Goal: Transaction & Acquisition: Purchase product/service

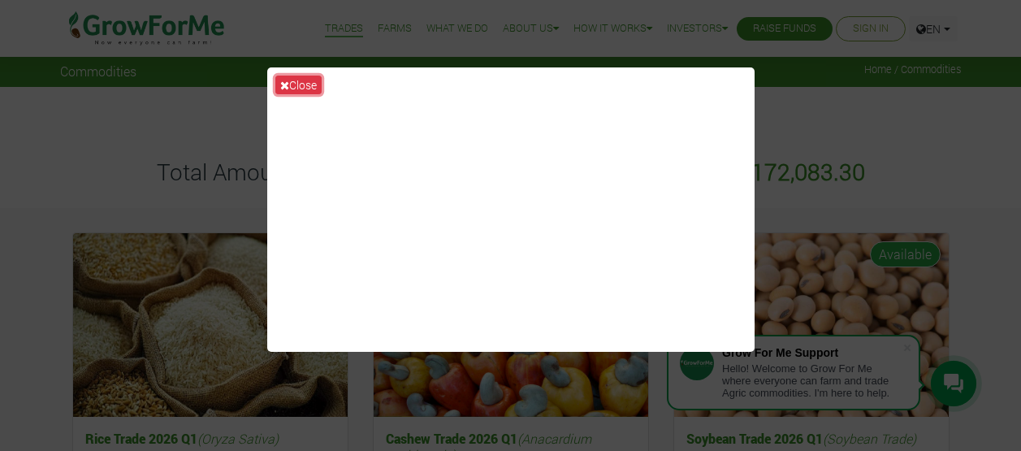
click at [306, 80] on button "Close" at bounding box center [298, 85] width 46 height 19
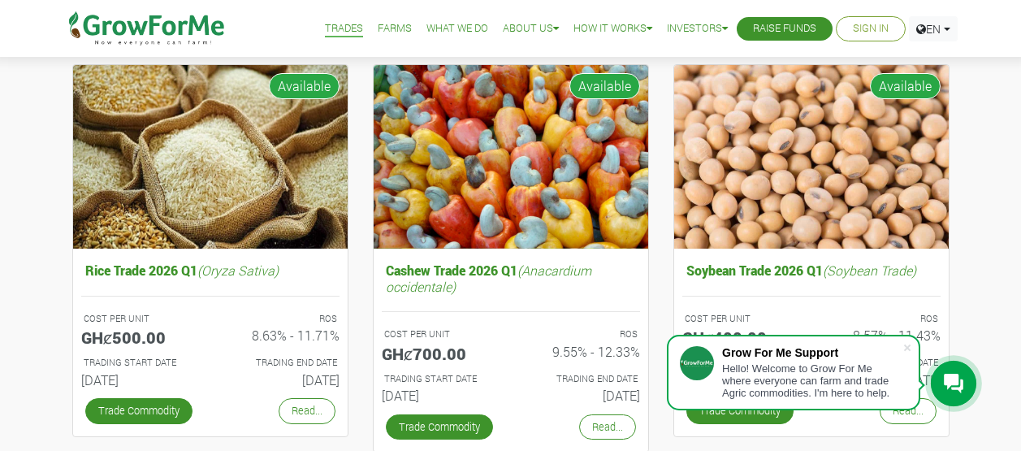
scroll to position [244, 0]
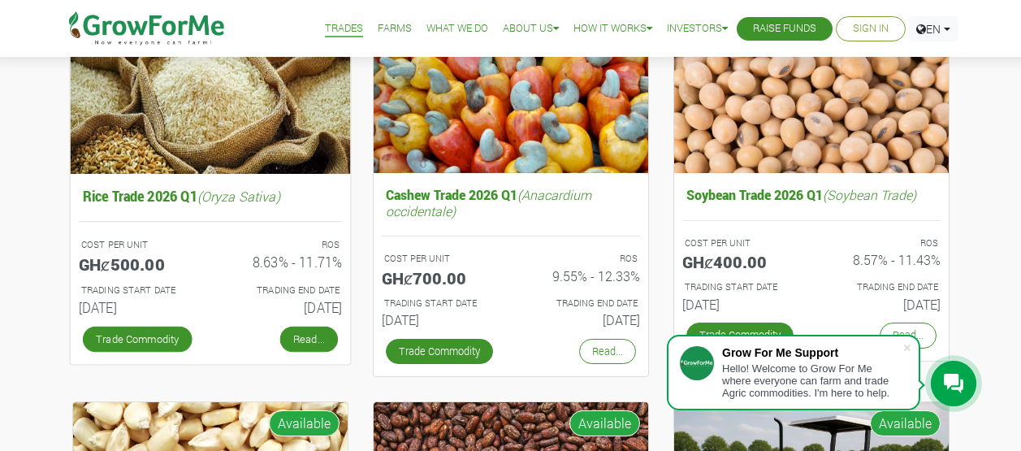
click at [307, 336] on link "Read..." at bounding box center [309, 339] width 58 height 26
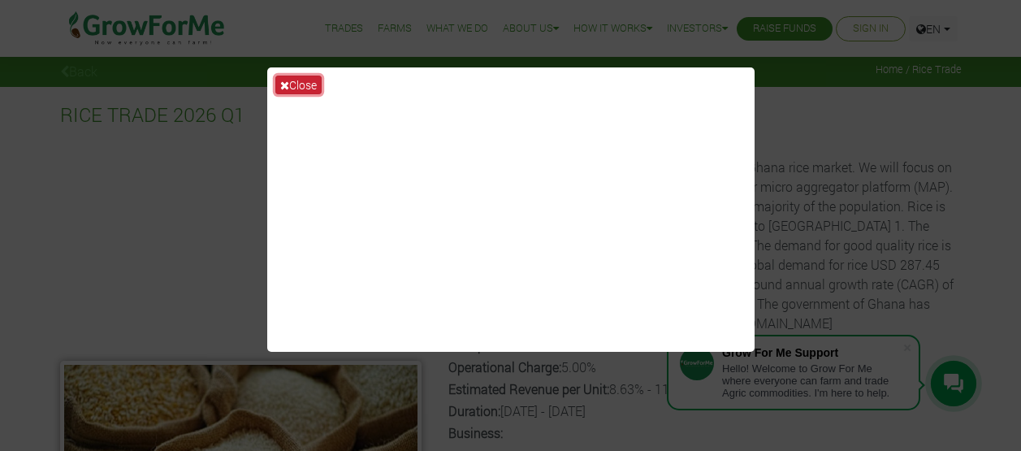
click at [307, 85] on button "Close" at bounding box center [298, 85] width 46 height 19
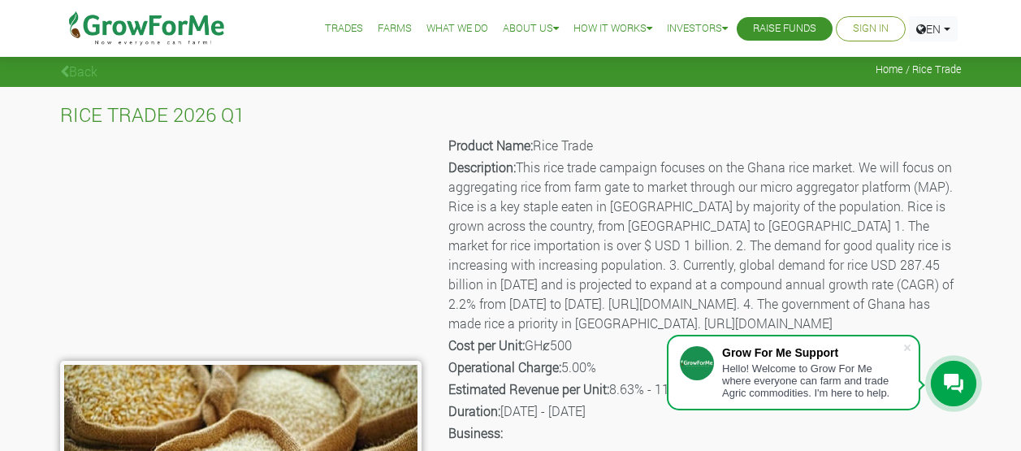
click at [973, 314] on div "Product Name: Rice Trade Description: This rice trade campaign focuses on the G…" at bounding box center [704, 369] width 540 height 473
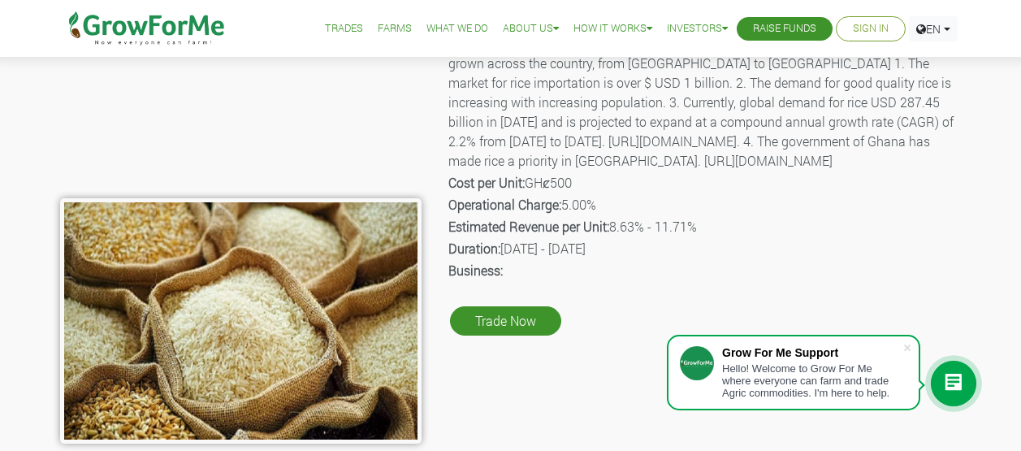
scroll to position [81, 0]
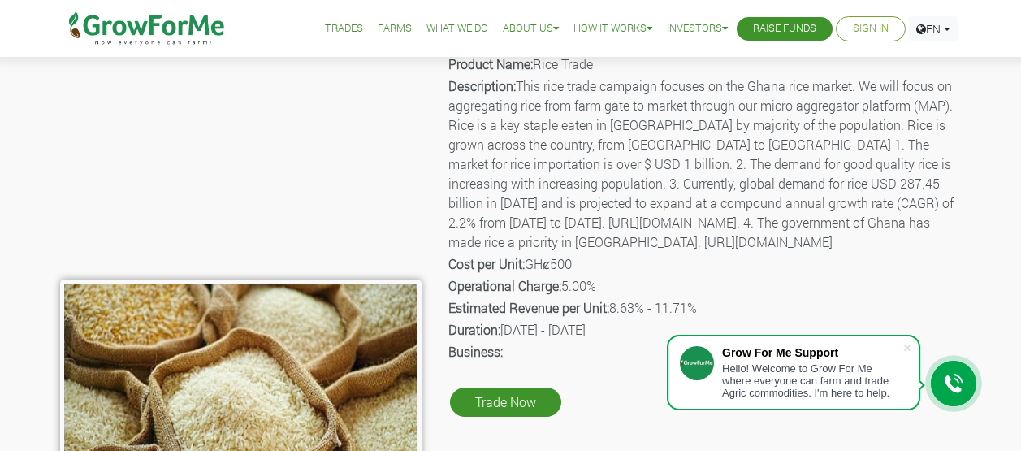
drag, startPoint x: 764, startPoint y: 261, endPoint x: 826, endPoint y: 284, distance: 66.1
click at [826, 252] on p "Description: This rice trade campaign focuses on the Ghana rice market. We will…" at bounding box center [704, 164] width 511 height 176
click at [906, 349] on span at bounding box center [907, 348] width 16 height 16
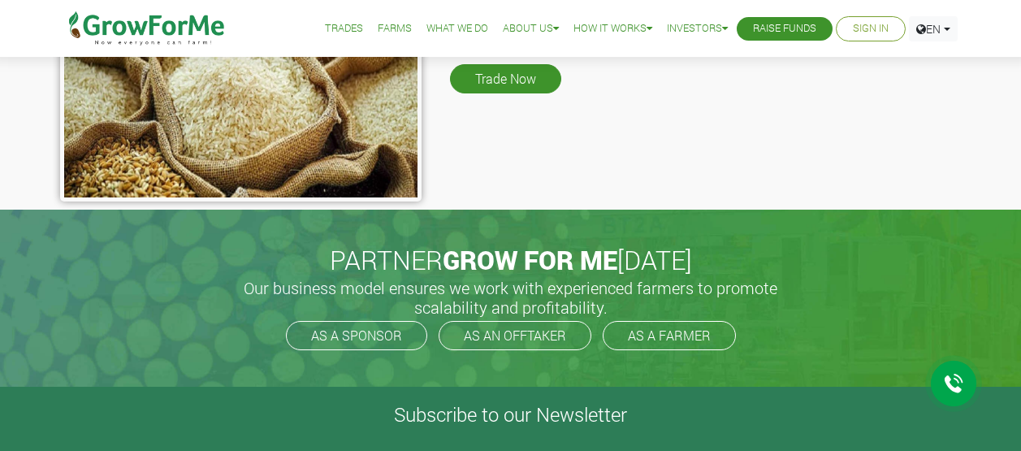
scroll to position [406, 0]
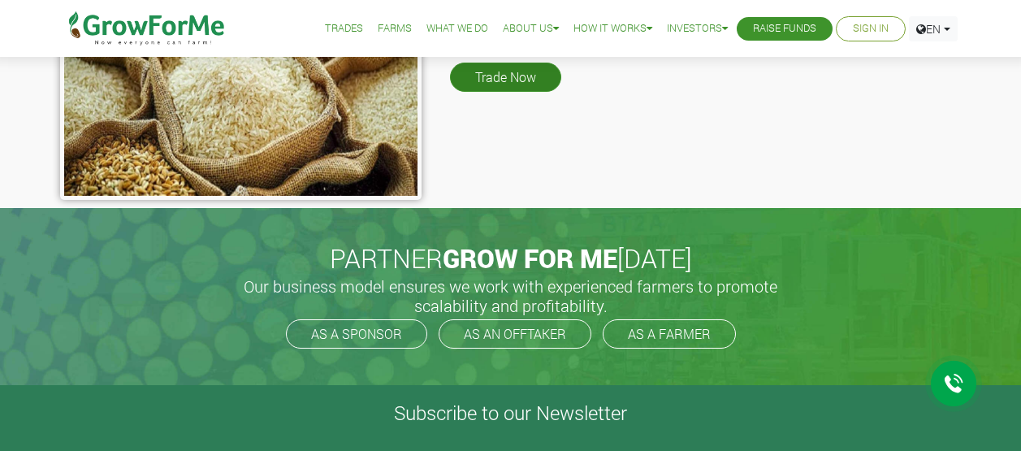
click at [485, 92] on link "Trade Now" at bounding box center [505, 77] width 111 height 29
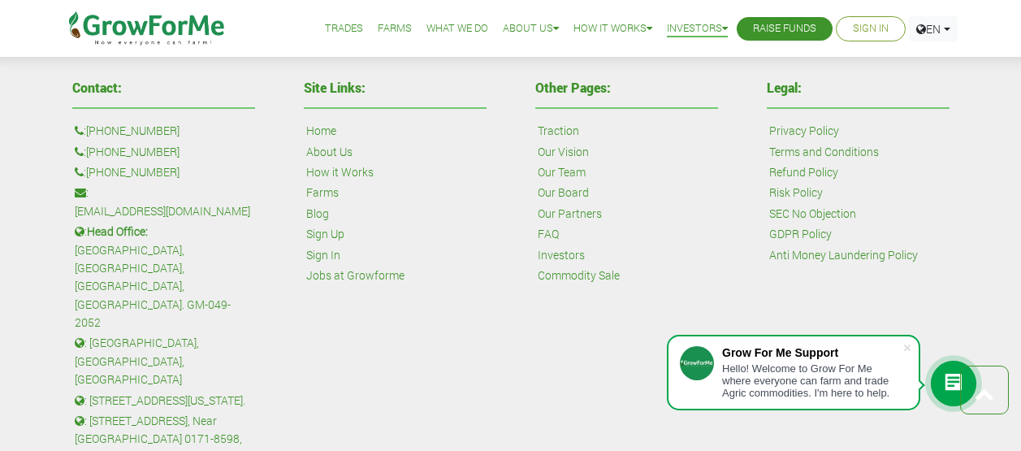
click at [328, 193] on link "Farms" at bounding box center [322, 193] width 33 height 18
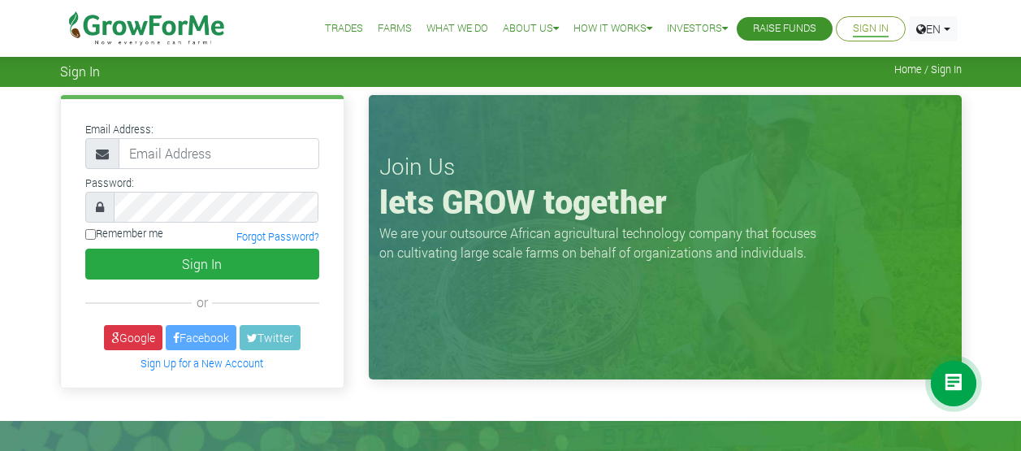
click at [325, 27] on link "Trades" at bounding box center [344, 28] width 38 height 17
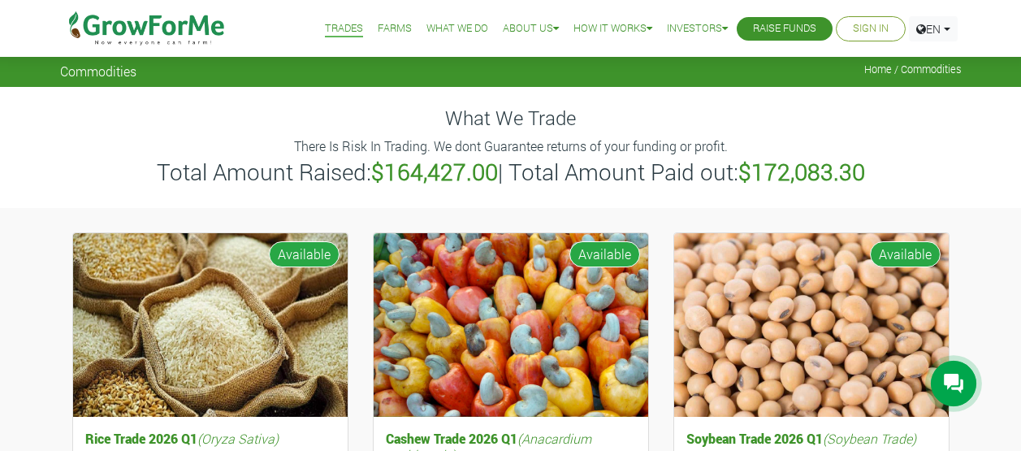
click at [378, 24] on link "Farms" at bounding box center [395, 28] width 34 height 17
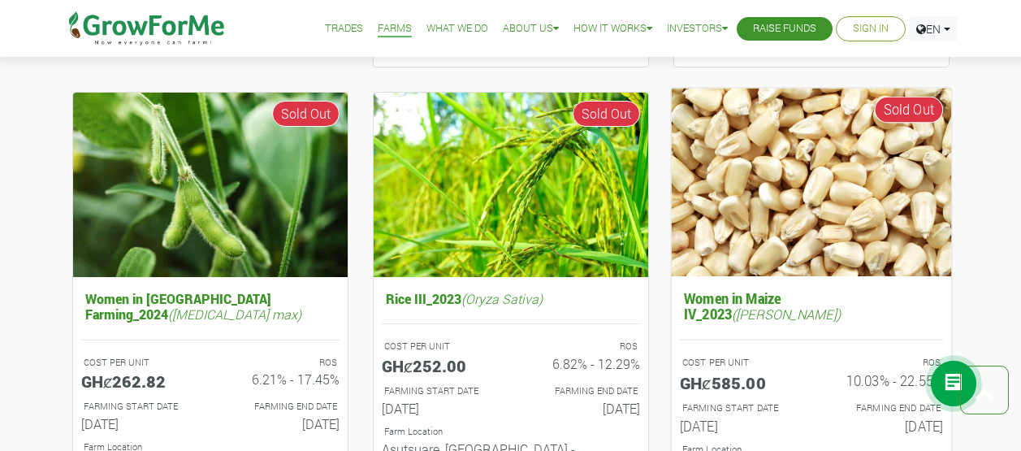
scroll to position [1710, 0]
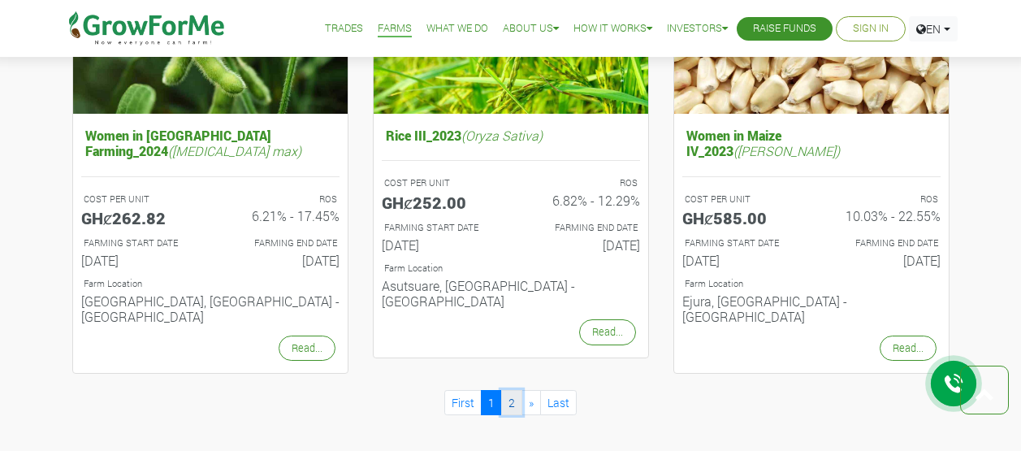
click at [512, 390] on link "2" at bounding box center [511, 402] width 21 height 25
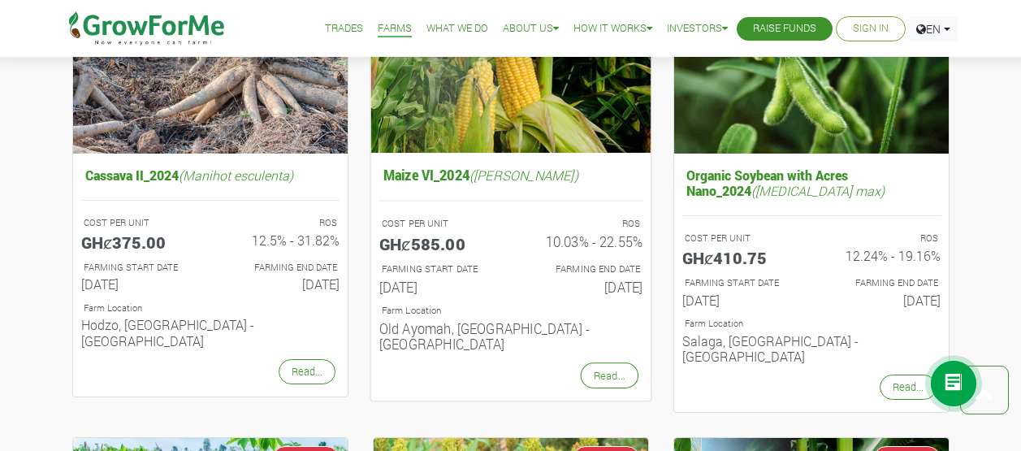
drag, startPoint x: 377, startPoint y: 309, endPoint x: 514, endPoint y: 307, distance: 136.5
click at [514, 307] on div "Farm Location Old Ayomah, Oti Region - Ghana" at bounding box center [510, 330] width 288 height 58
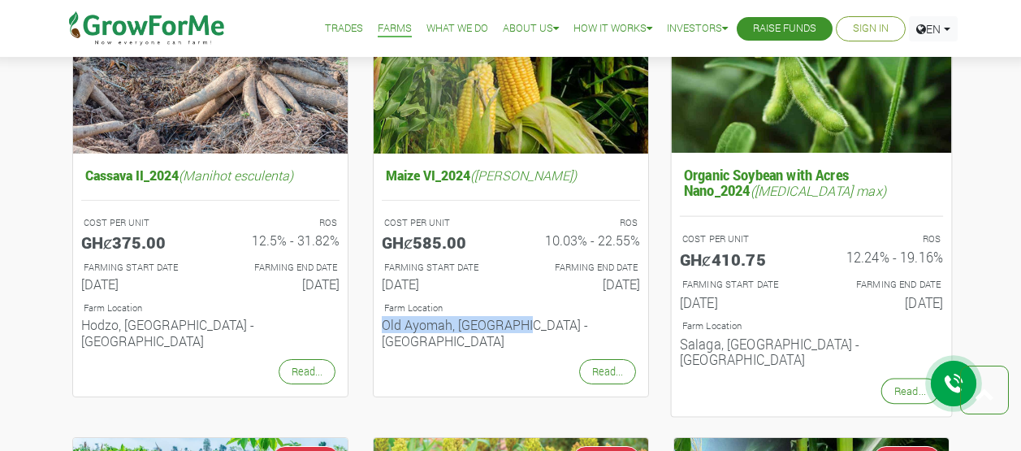
drag, startPoint x: 680, startPoint y: 328, endPoint x: 776, endPoint y: 329, distance: 95.9
click at [776, 336] on h6 "Salaga, Savanna - Ghana" at bounding box center [810, 352] width 263 height 32
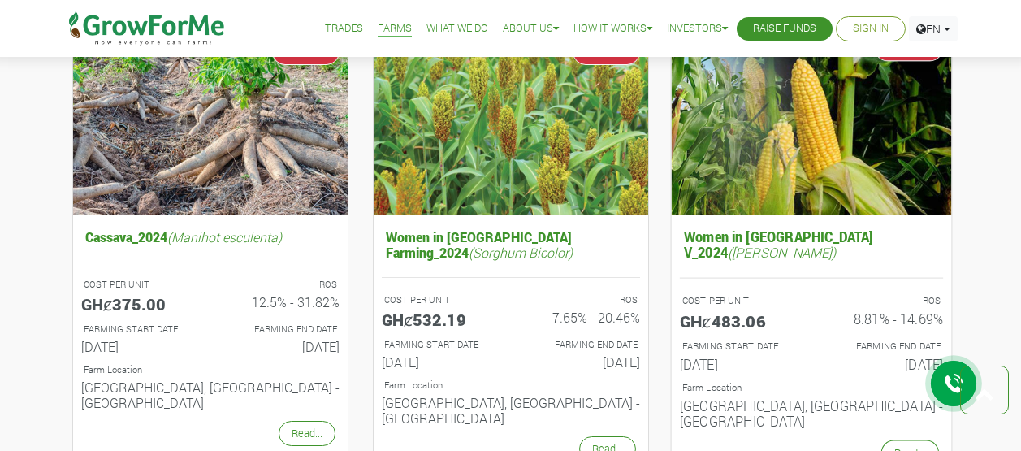
scroll to position [1221, 0]
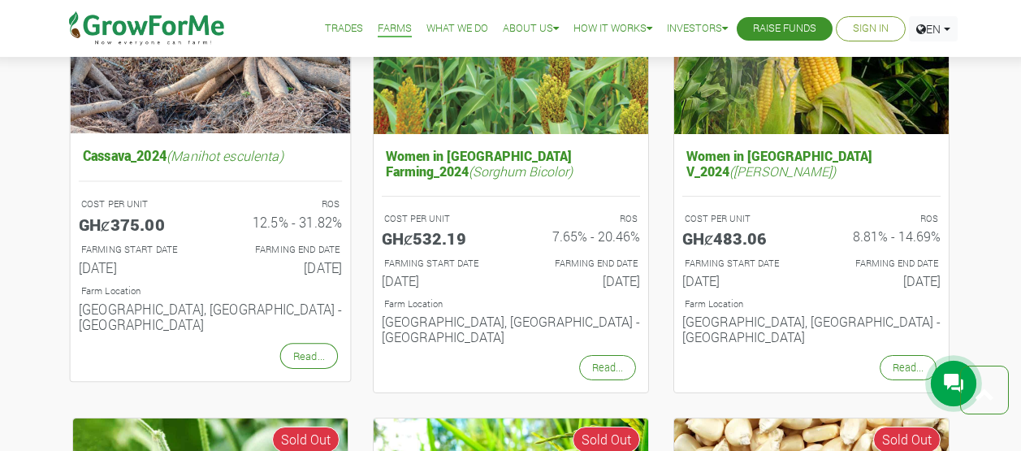
drag, startPoint x: 78, startPoint y: 273, endPoint x: 248, endPoint y: 275, distance: 169.8
click at [247, 301] on h6 "Afram Plains, Eastern Region - Ghana" at bounding box center [209, 317] width 263 height 32
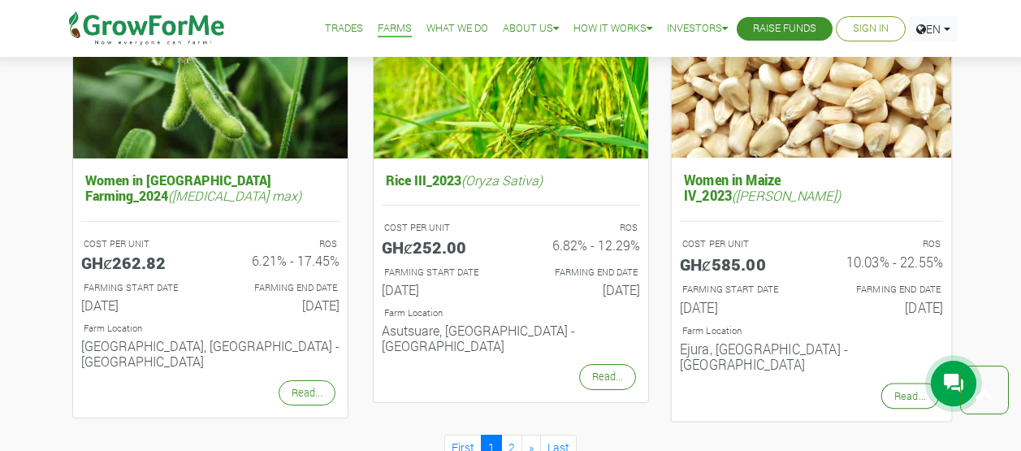
scroll to position [1710, 0]
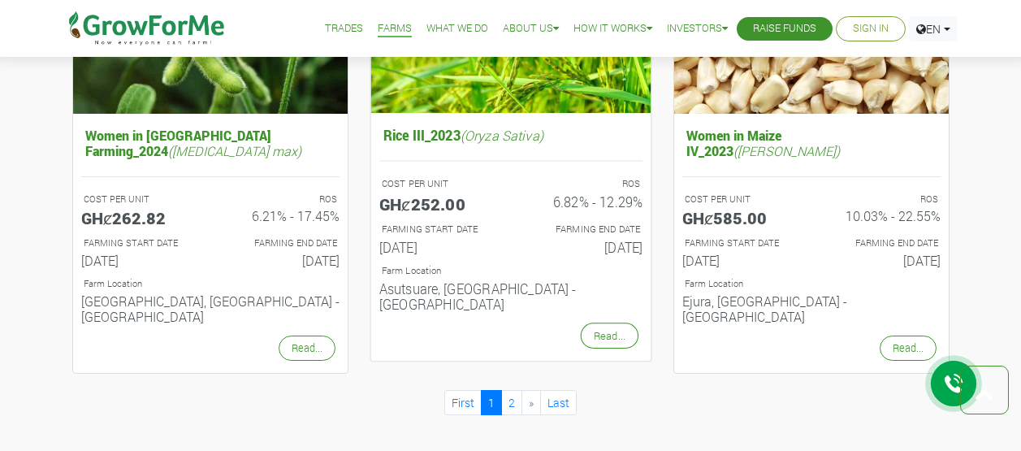
drag, startPoint x: 376, startPoint y: 241, endPoint x: 582, endPoint y: 242, distance: 205.6
click at [582, 262] on div "Farm Location Asutsuare, Greater Accra - Ghana" at bounding box center [510, 291] width 288 height 58
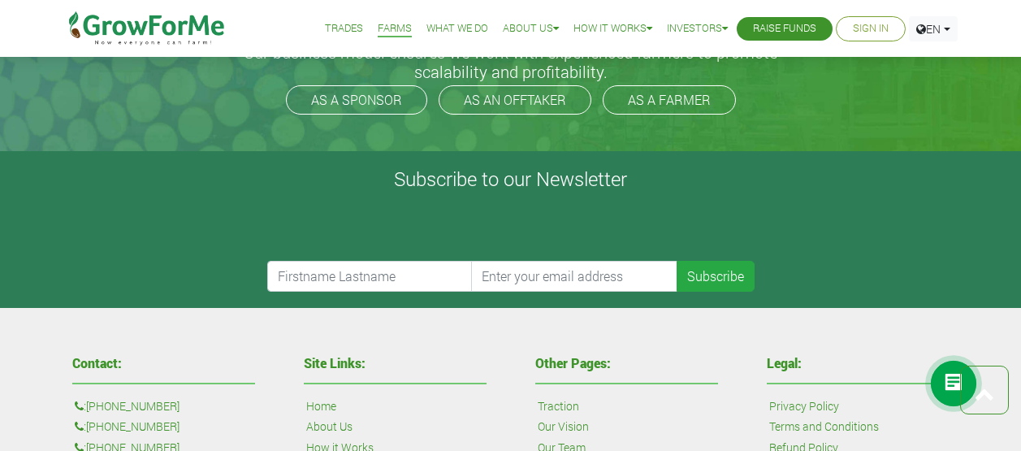
scroll to position [1792, 0]
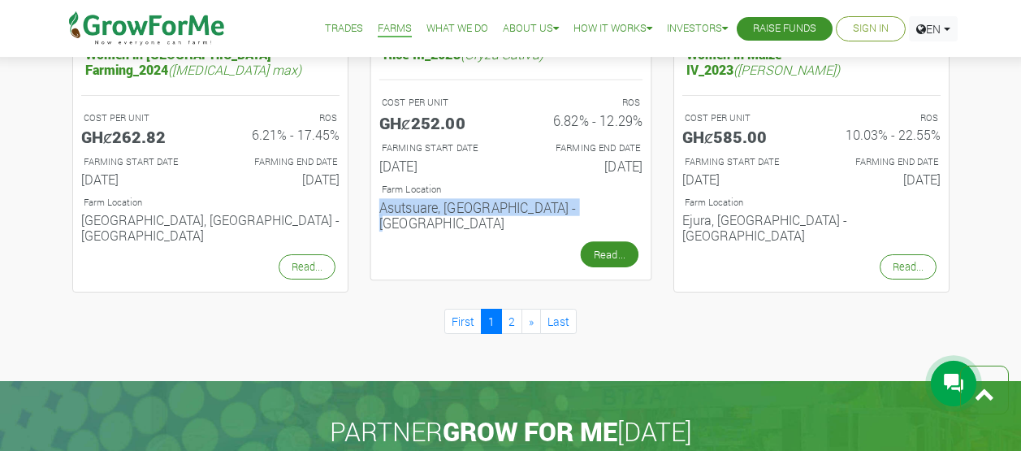
click at [622, 242] on link "Read..." at bounding box center [609, 255] width 58 height 26
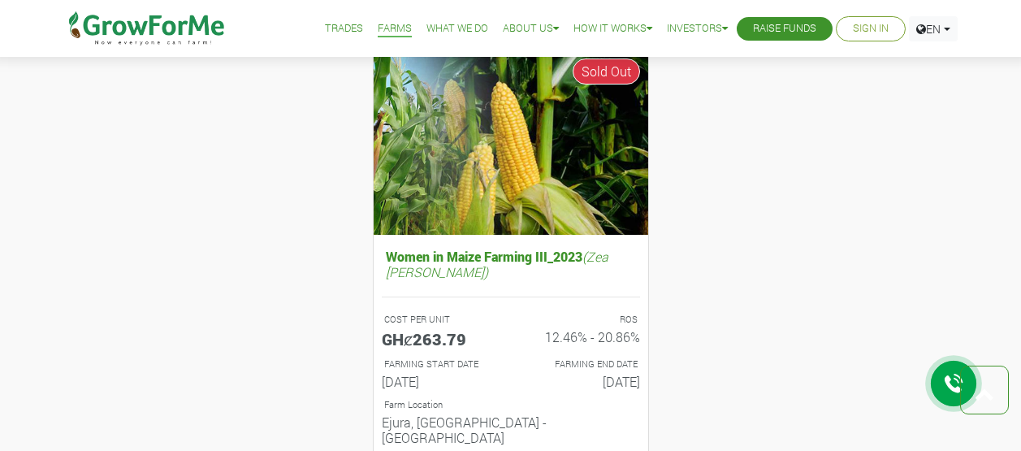
scroll to position [407, 0]
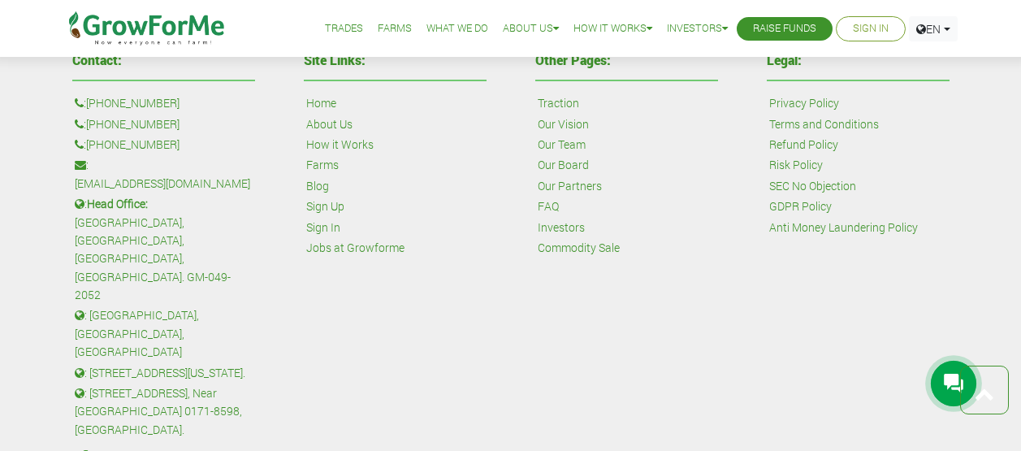
scroll to position [1275, 0]
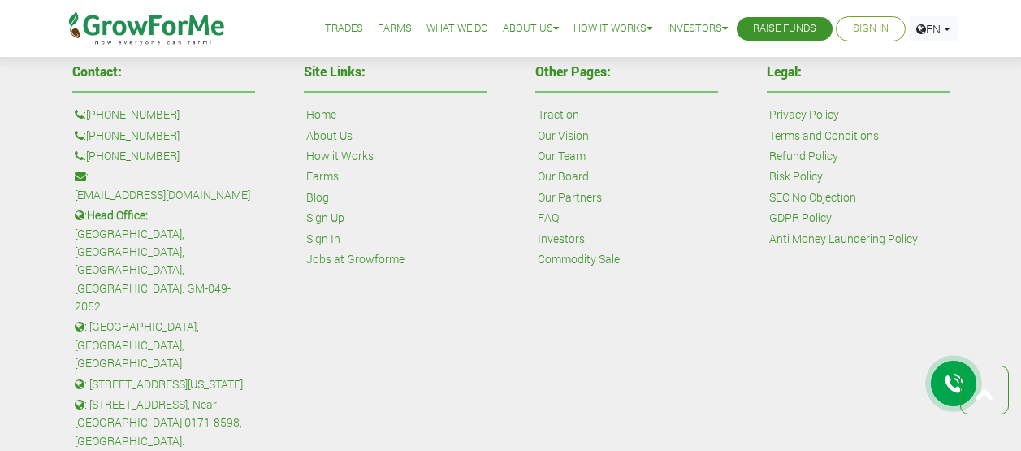
click at [349, 147] on link "How it Works" at bounding box center [339, 156] width 67 height 18
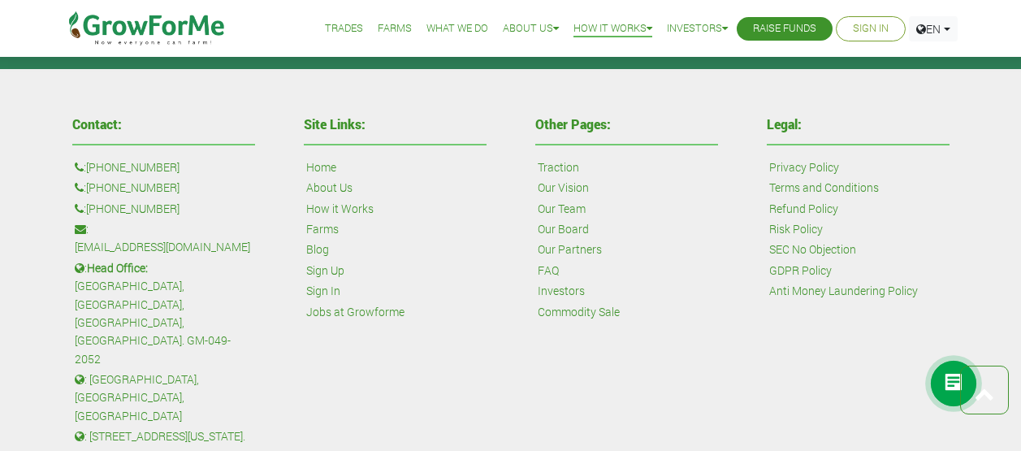
scroll to position [1172, 0]
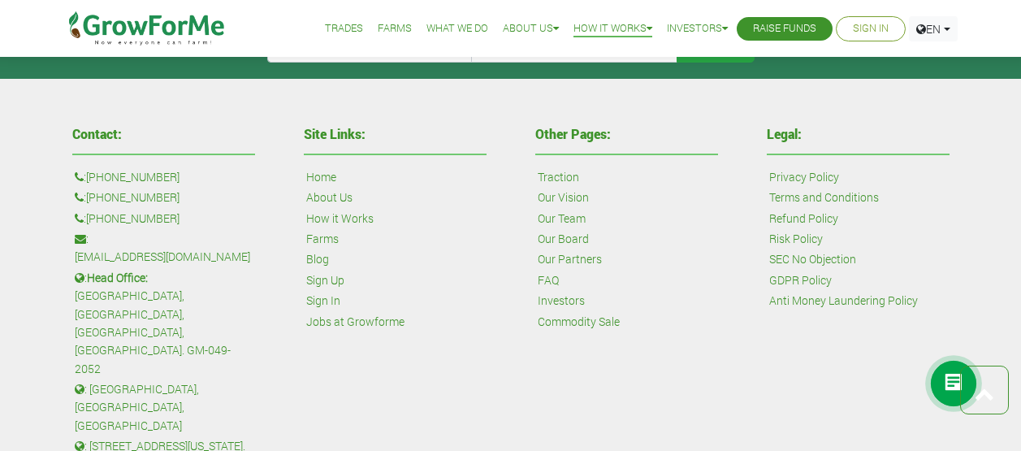
click at [330, 195] on link "About Us" at bounding box center [329, 198] width 46 height 18
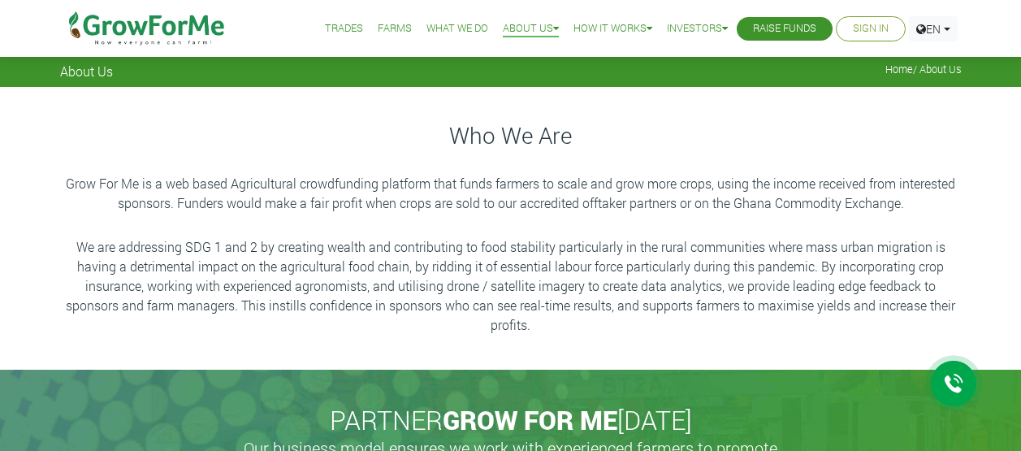
drag, startPoint x: 736, startPoint y: 203, endPoint x: 925, endPoint y: 202, distance: 189.3
click at [925, 201] on p "Grow For Me is a web based Agricultural crowdfunding platform that funds farmer…" at bounding box center [511, 193] width 897 height 39
drag, startPoint x: 556, startPoint y: 326, endPoint x: 20, endPoint y: 129, distance: 571.2
click at [20, 129] on div "Who We Are Grow For Me is a web based Agricultural crowdfunding platform that f…" at bounding box center [510, 228] width 1021 height 283
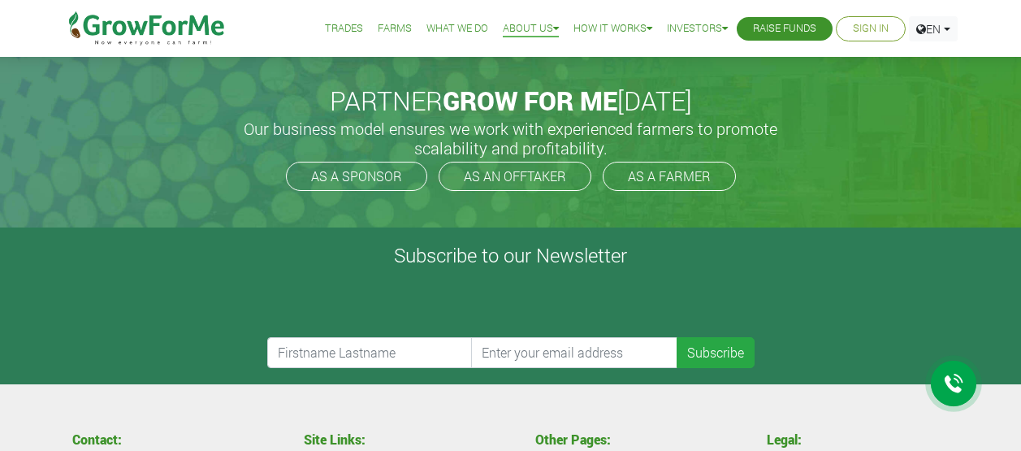
scroll to position [326, 0]
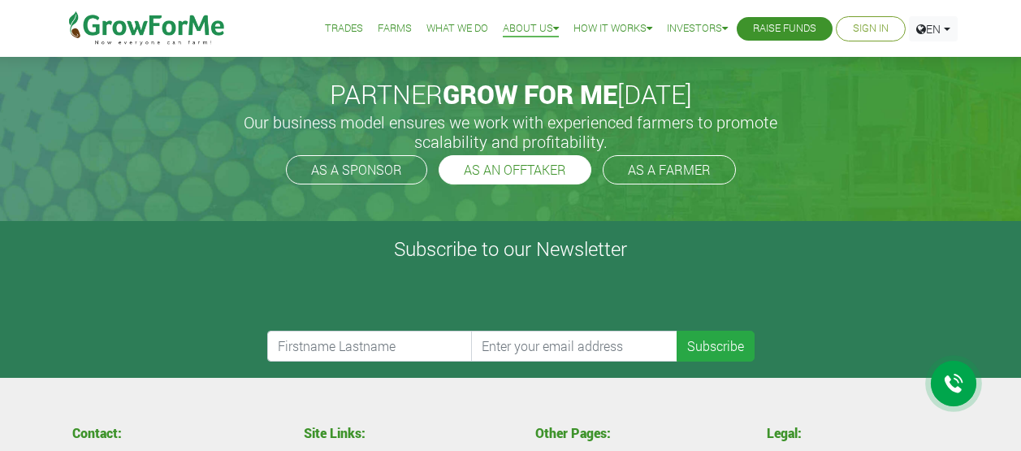
click at [531, 176] on link "AS AN OFFTAKER" at bounding box center [515, 169] width 153 height 29
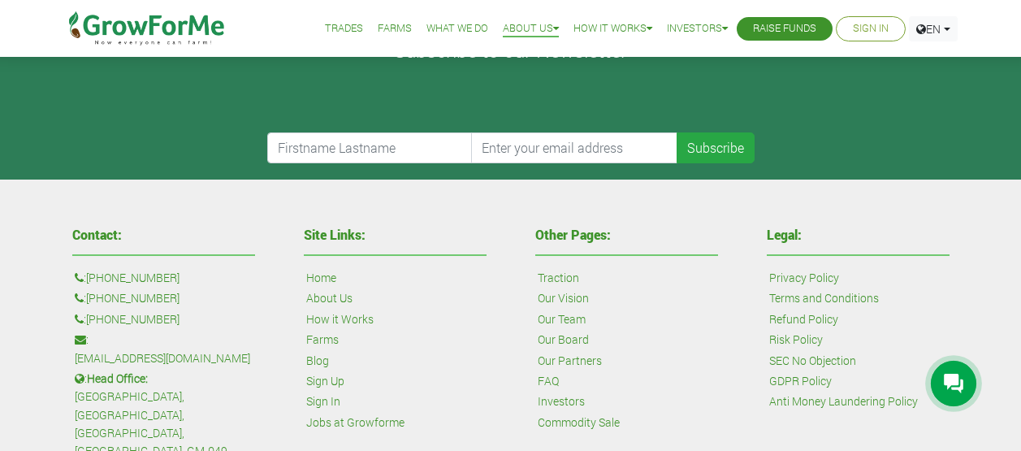
scroll to position [570, 0]
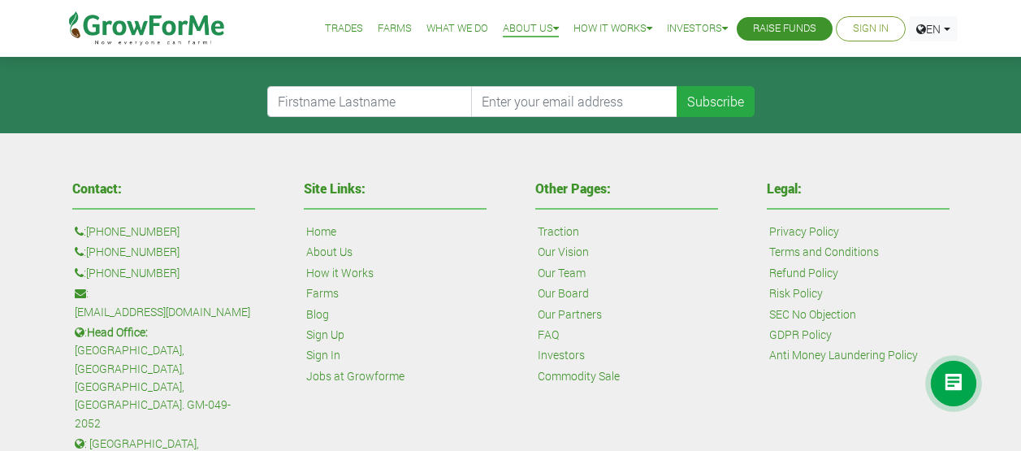
click at [603, 376] on link "Commodity Sale" at bounding box center [579, 376] width 82 height 18
